Goal: Task Accomplishment & Management: Manage account settings

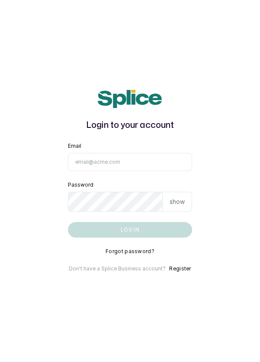
click at [120, 171] on input "Email" at bounding box center [130, 162] width 124 height 18
type input "info@dermaspaceng.com"
click at [68, 222] on button "Log in" at bounding box center [130, 230] width 124 height 16
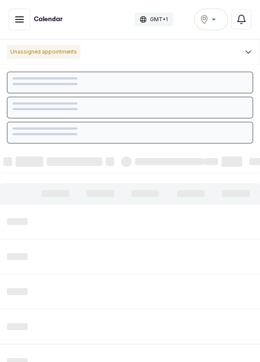
scroll to position [291, 0]
